Goal: Information Seeking & Learning: Learn about a topic

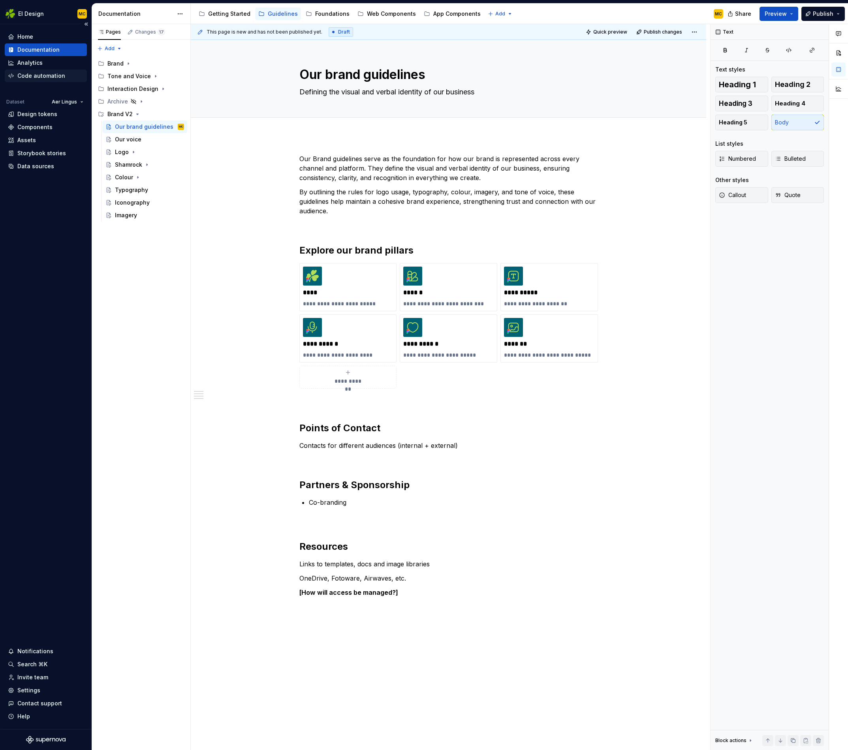
click at [43, 75] on div "Code automation" at bounding box center [41, 76] width 48 height 8
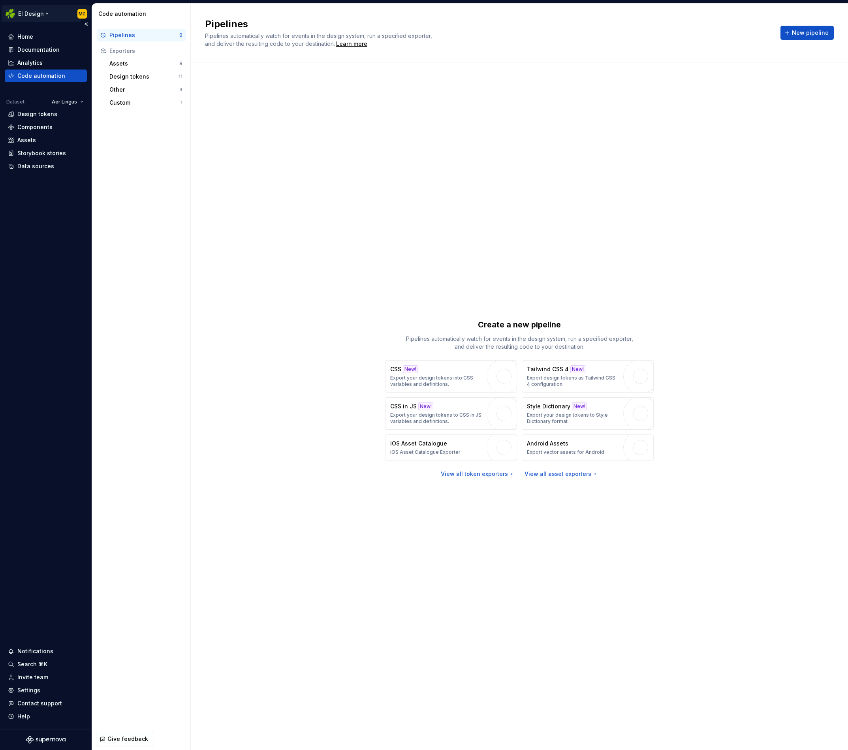
click at [31, 12] on html "EI Design MC Home Documentation Analytics Code automation Dataset Aer Lingus De…" at bounding box center [424, 375] width 848 height 750
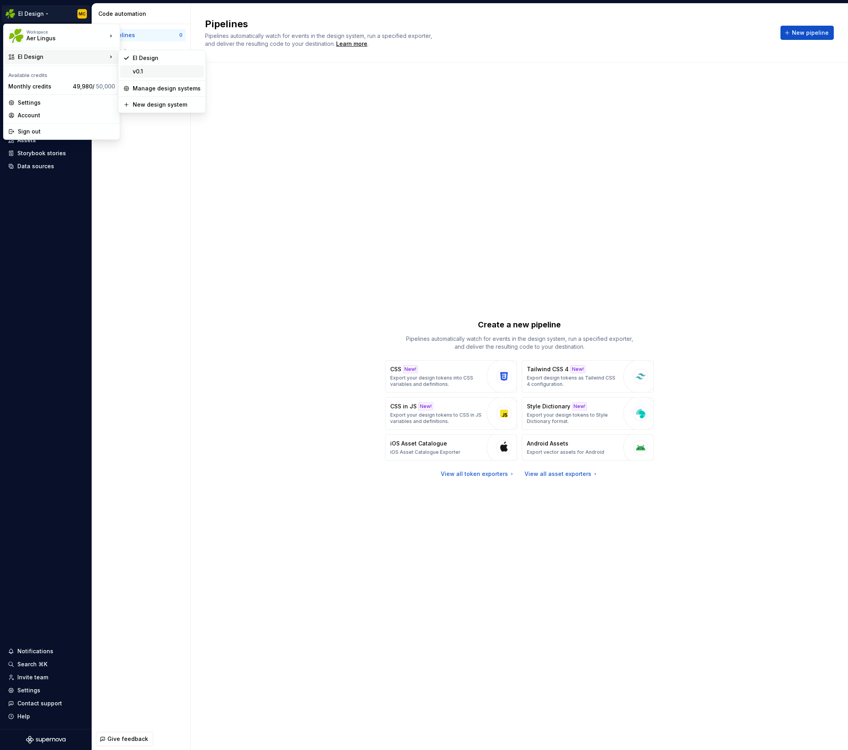
click at [166, 72] on div "v0.1" at bounding box center [167, 72] width 68 height 8
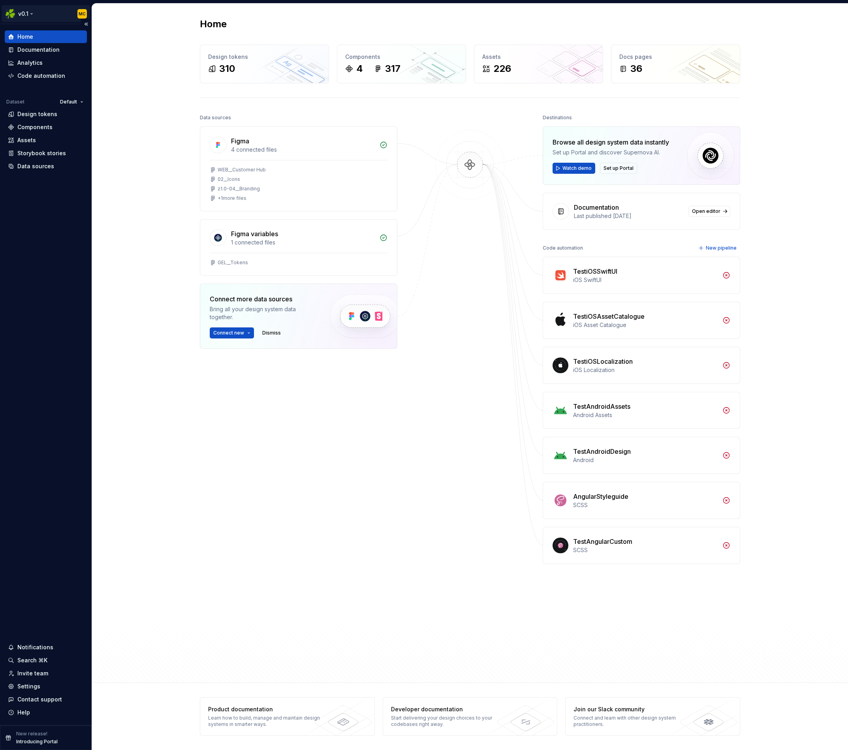
click at [21, 15] on html "v0.1 MC Home Documentation Analytics Code automation Dataset Default Design tok…" at bounding box center [424, 375] width 848 height 750
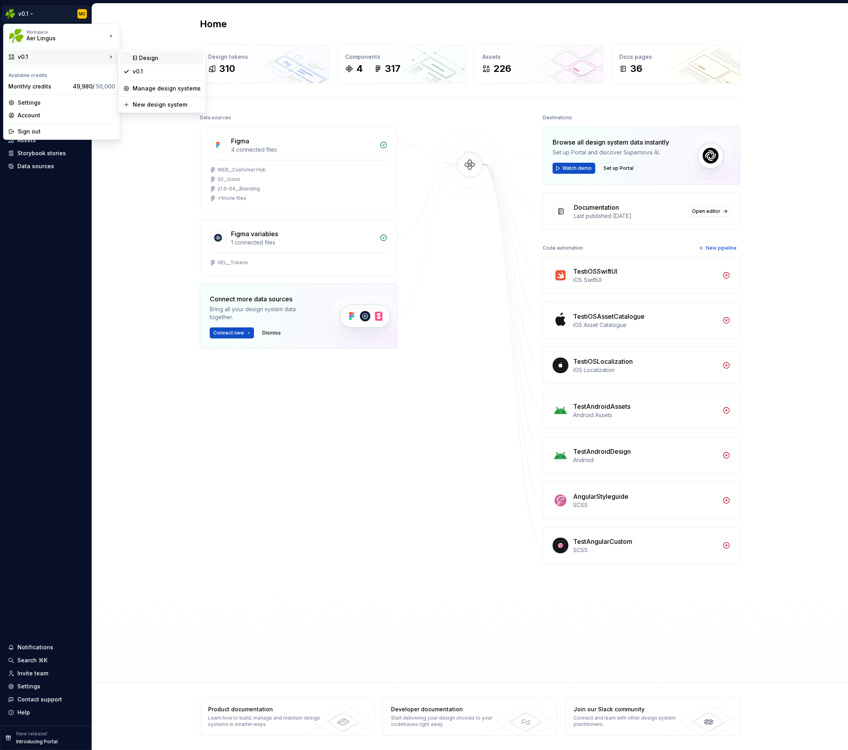
click at [172, 61] on div "EI Design" at bounding box center [167, 58] width 68 height 8
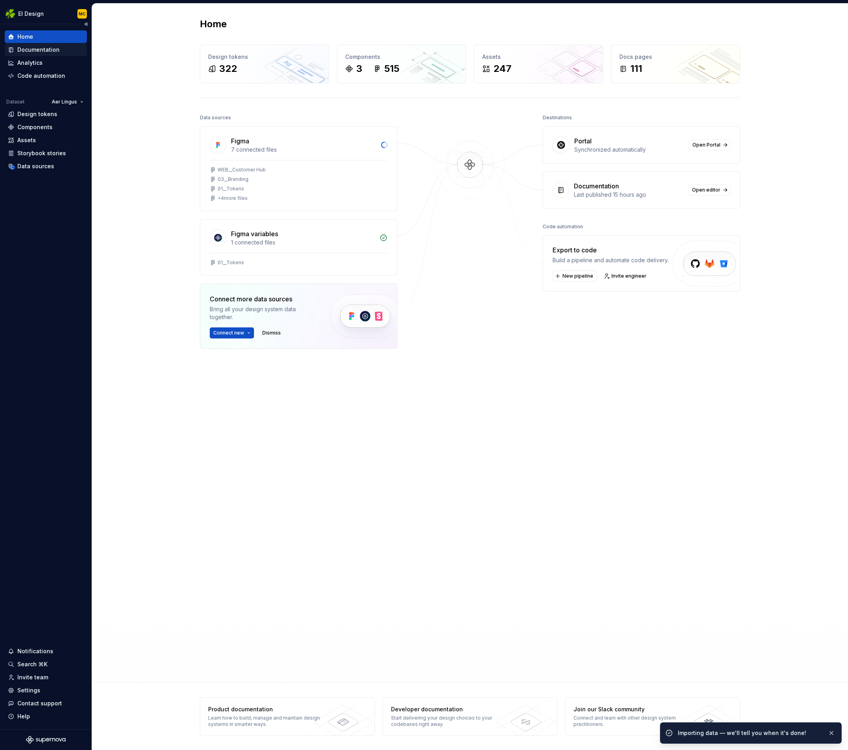
click at [60, 54] on div "Documentation" at bounding box center [46, 49] width 82 height 13
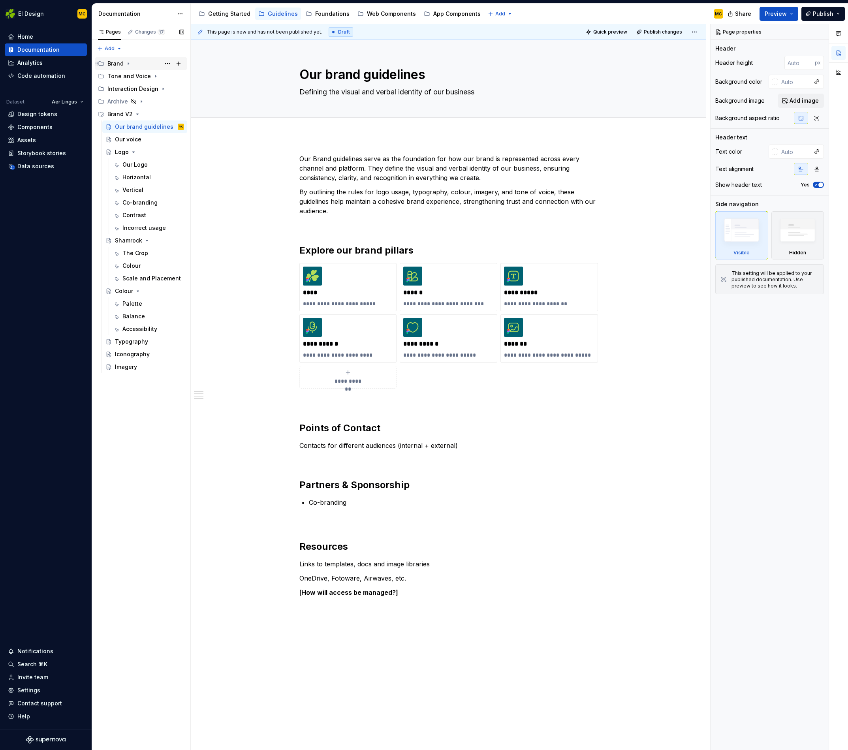
click at [131, 65] on div "Brand" at bounding box center [145, 63] width 77 height 11
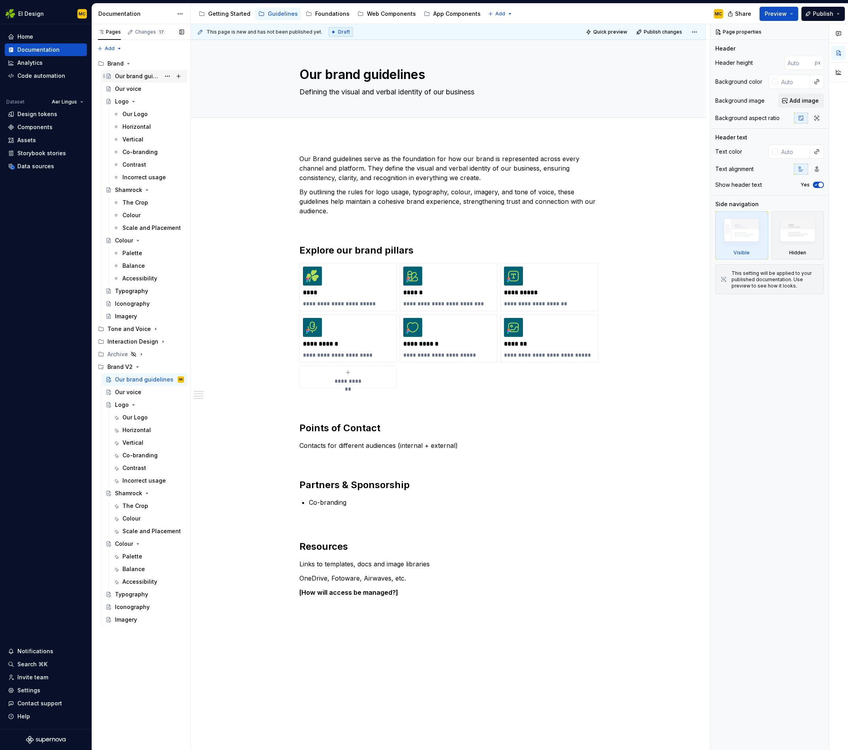
click at [132, 74] on div "Our brand guidelines" at bounding box center [137, 76] width 45 height 8
click at [132, 87] on div "Our voice" at bounding box center [128, 89] width 26 height 8
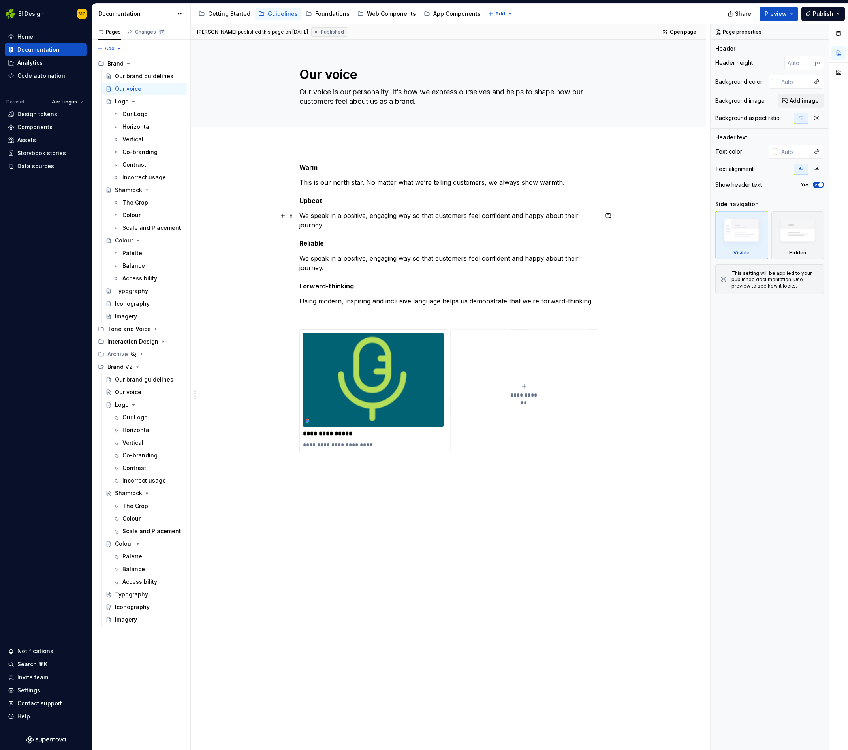
type textarea "*"
